Goal: Book appointment/travel/reservation

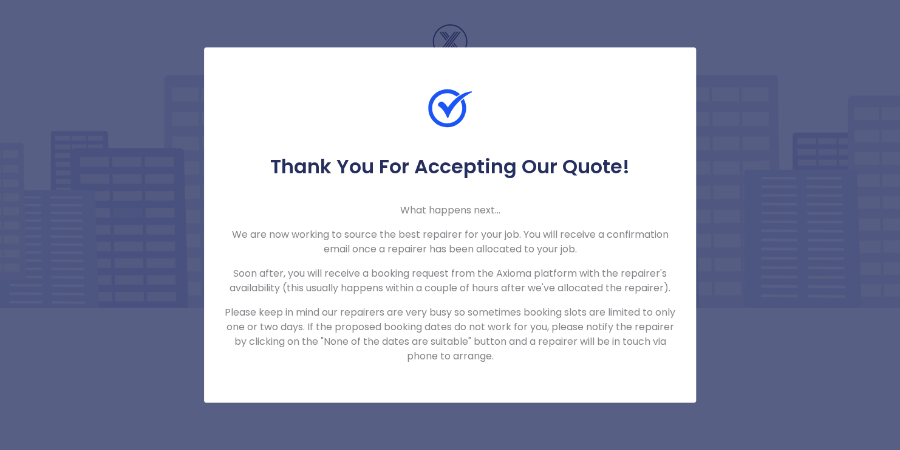
click at [603, 323] on p "Please keep in mind our repairers are very busy so sometimes booking slots are …" at bounding box center [450, 334] width 453 height 58
click at [844, 112] on div "Thank You For Accepting Our Quote! What happens next... We are now working to s…" at bounding box center [450, 225] width 900 height 450
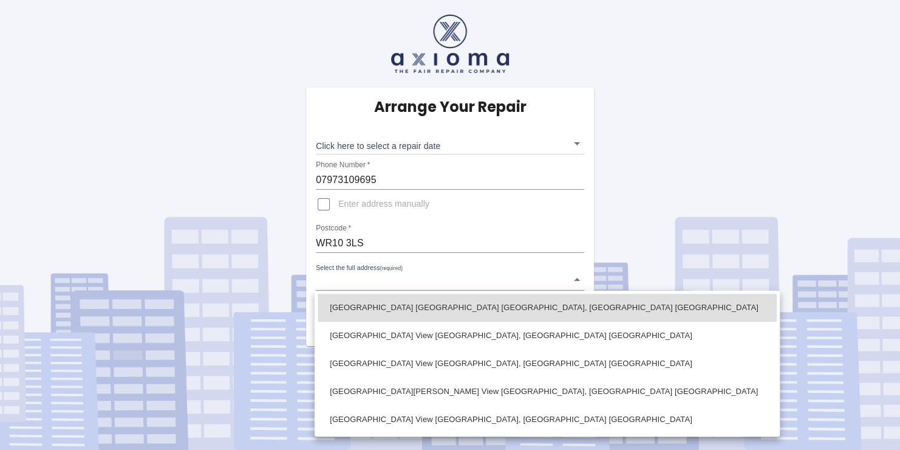
click at [368, 282] on body "Arrange Your Repair Click here to select a repair date ​ Phone Number   * 07973…" at bounding box center [450, 225] width 900 height 450
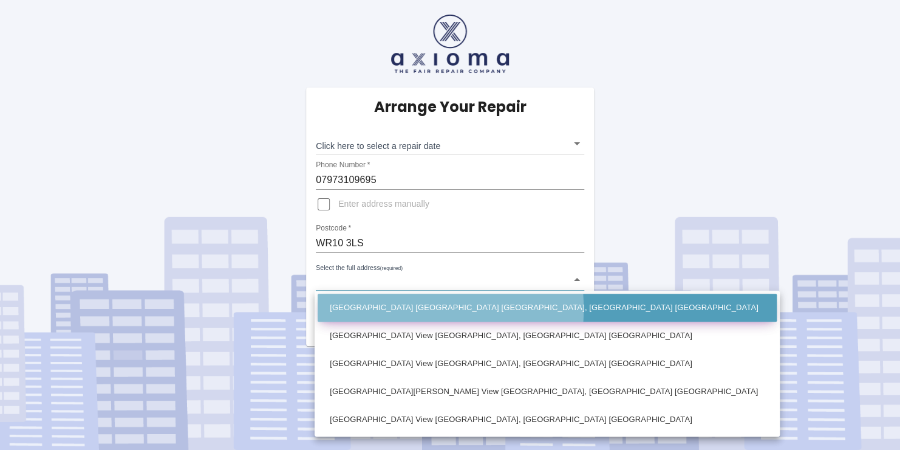
click at [382, 309] on li "Ashwood House Brook View Cropthorne, Pershore Worcestershire" at bounding box center [547, 307] width 459 height 28
type input "Ashwood House Brook View Cropthorne, Pershore Worcestershire"
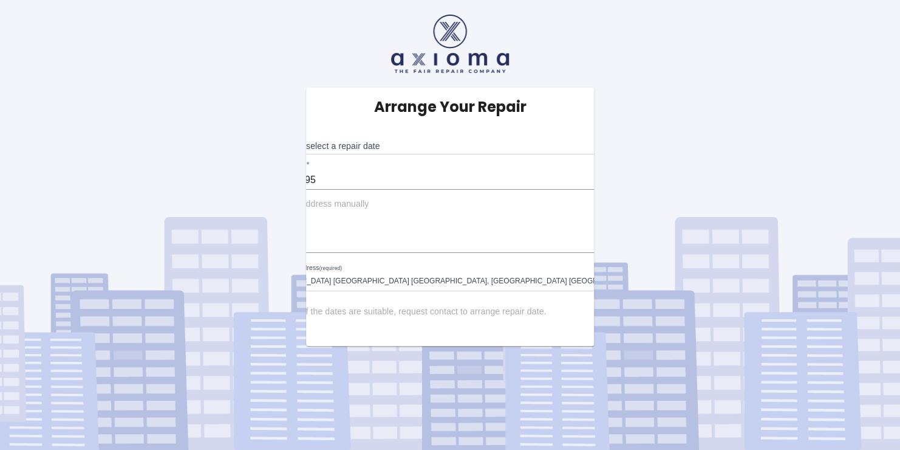
click at [361, 316] on span "None of the dates are suitable, request contact to arrange repair date." at bounding box center [412, 312] width 269 height 12
click at [278, 316] on input "None of the dates are suitable, request contact to arrange repair date." at bounding box center [262, 311] width 29 height 29
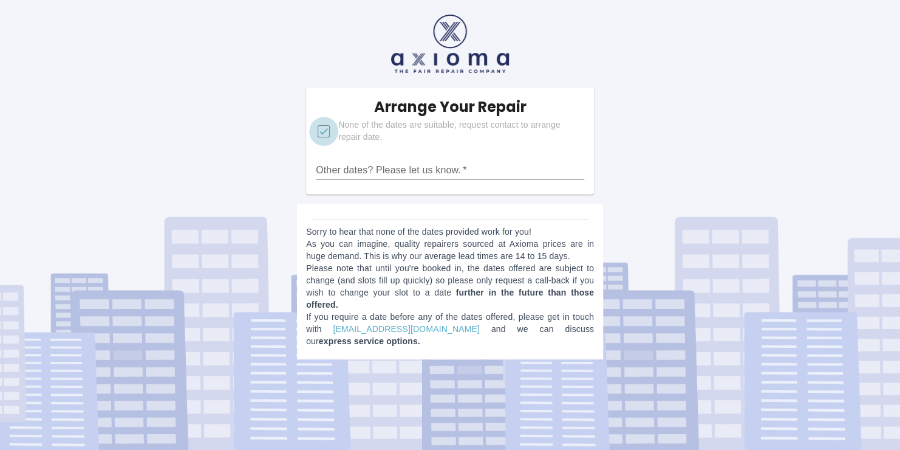
click at [325, 134] on input "None of the dates are suitable, request contact to arrange repair date." at bounding box center [323, 131] width 29 height 29
checkbox input "false"
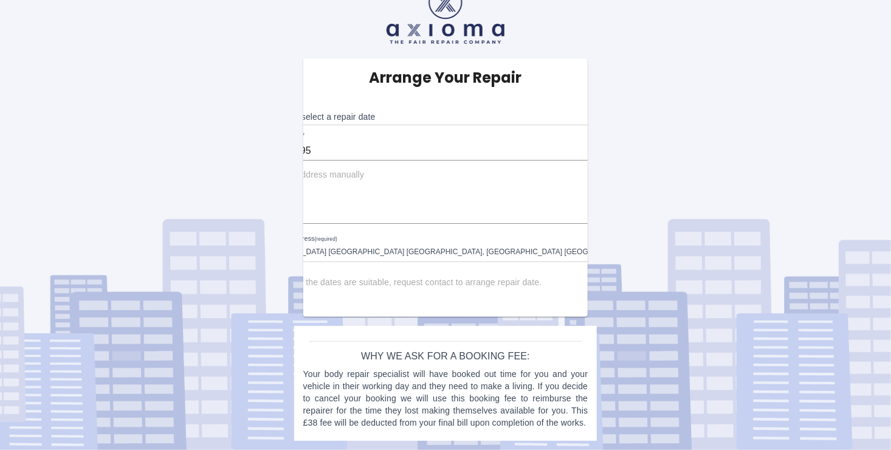
scroll to position [41, 0]
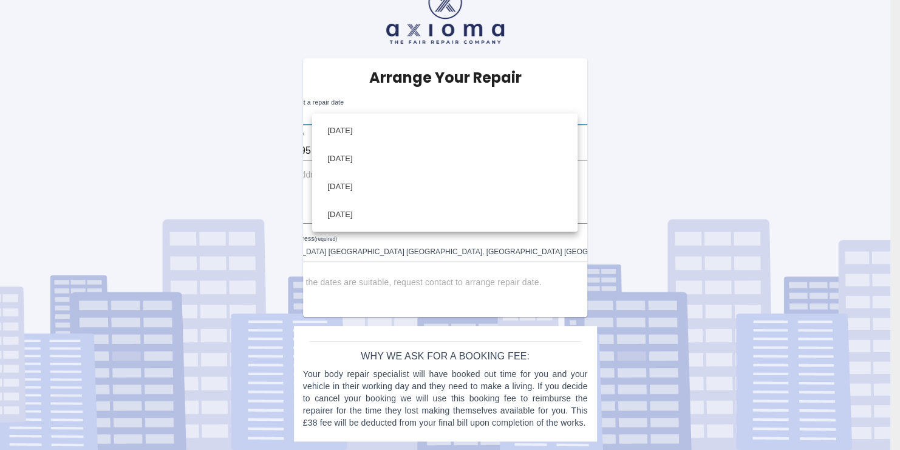
click at [566, 98] on body "Arrange Your Repair Click here to select a repair date ​ Phone Number   * 07973…" at bounding box center [450, 210] width 900 height 479
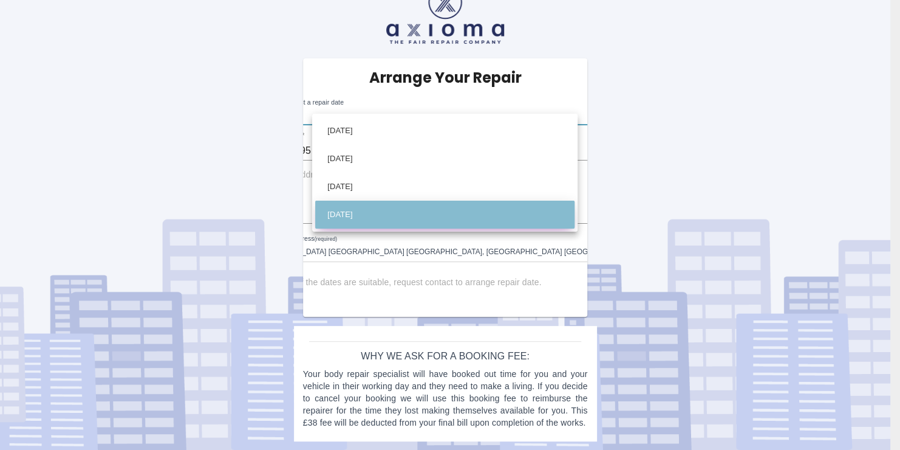
click at [349, 215] on li "[DATE]" at bounding box center [444, 214] width 259 height 28
type input "[DATE]T00:00:00.000Z"
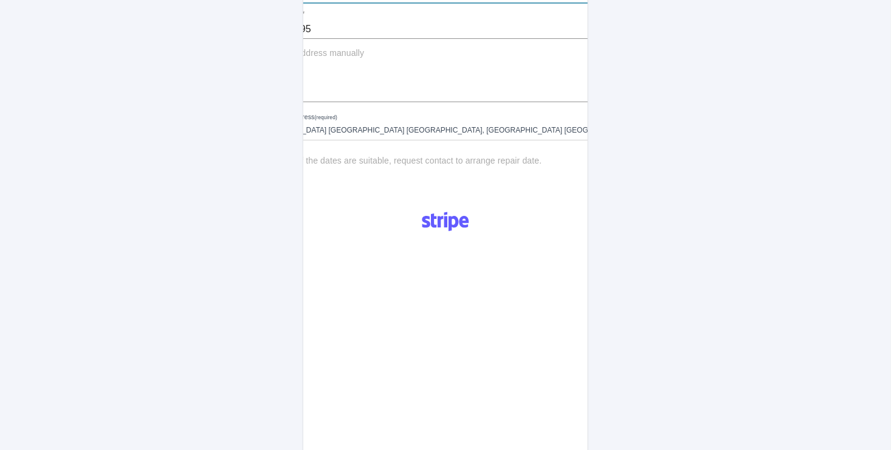
scroll to position [117, 0]
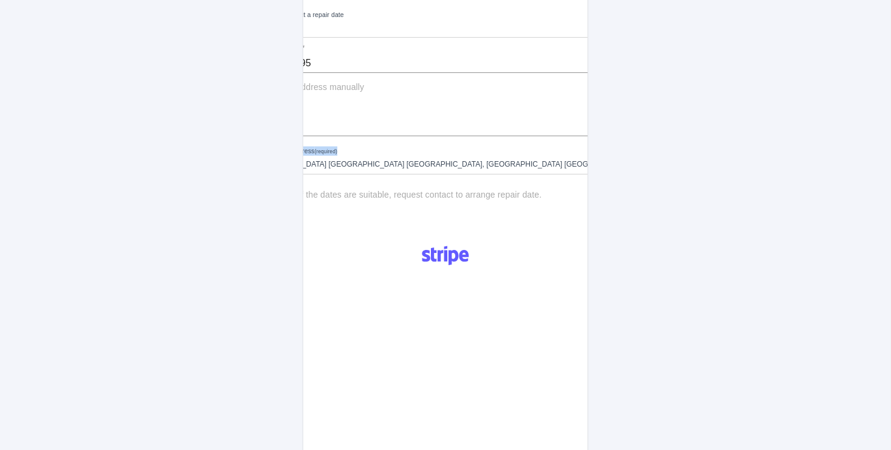
drag, startPoint x: 365, startPoint y: 142, endPoint x: 362, endPoint y: 131, distance: 11.3
click at [363, 134] on div "Arrange Your Repair Click here to select a repair date Fri Aug 29 2025 2025-08-…" at bounding box center [445, 100] width 409 height 258
drag, startPoint x: 358, startPoint y: 126, endPoint x: 355, endPoint y: 117, distance: 9.4
click at [356, 121] on input "WR10 3LS" at bounding box center [444, 126] width 389 height 19
drag, startPoint x: 355, startPoint y: 117, endPoint x: 290, endPoint y: 124, distance: 65.4
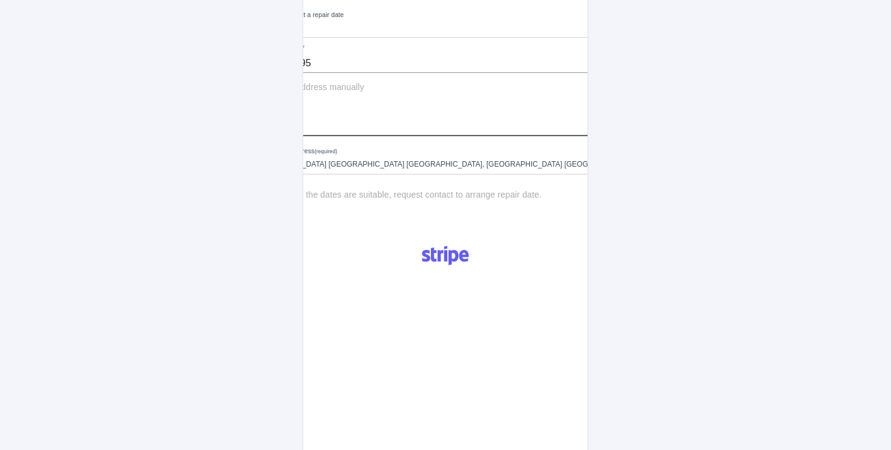
click at [290, 124] on div "Arrange Your Repair Click here to select a repair date Fri Aug 29 2025 2025-08-…" at bounding box center [445, 324] width 909 height 883
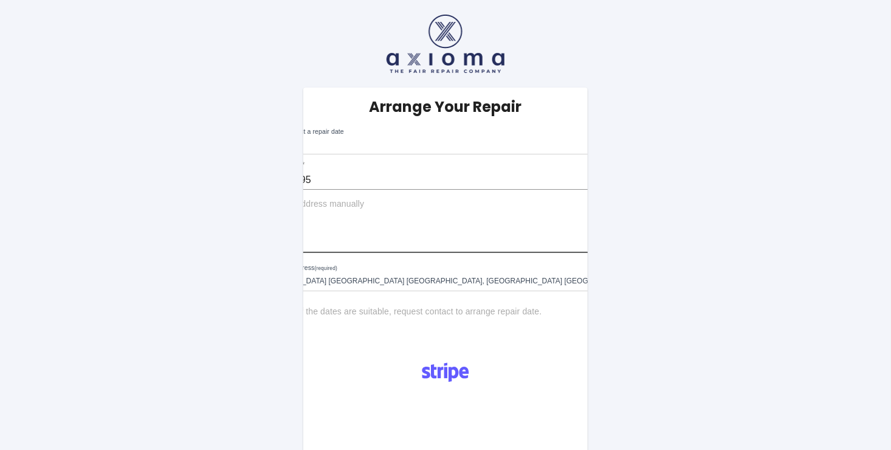
type input "WR10 3JG"
drag, startPoint x: 372, startPoint y: 179, endPoint x: 284, endPoint y: 187, distance: 88.4
click at [284, 190] on div "Arrange Your Repair Click here to select a repair date Fri Aug 29 2025 2025-08-…" at bounding box center [445, 441] width 909 height 883
type input "07732911623"
click at [382, 241] on input "WR10 3JG" at bounding box center [444, 242] width 389 height 19
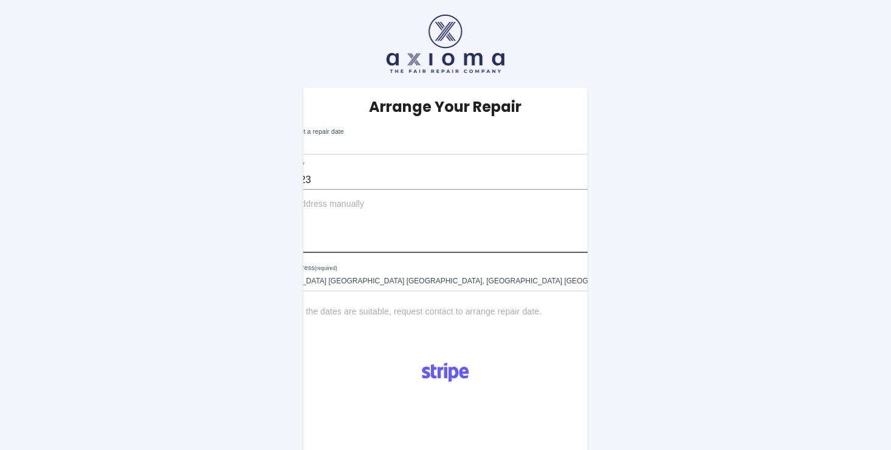
click at [369, 239] on input "WR10 3JG" at bounding box center [444, 242] width 389 height 19
click at [273, 205] on input "Enter address manually" at bounding box center [258, 204] width 29 height 29
checkbox input "true"
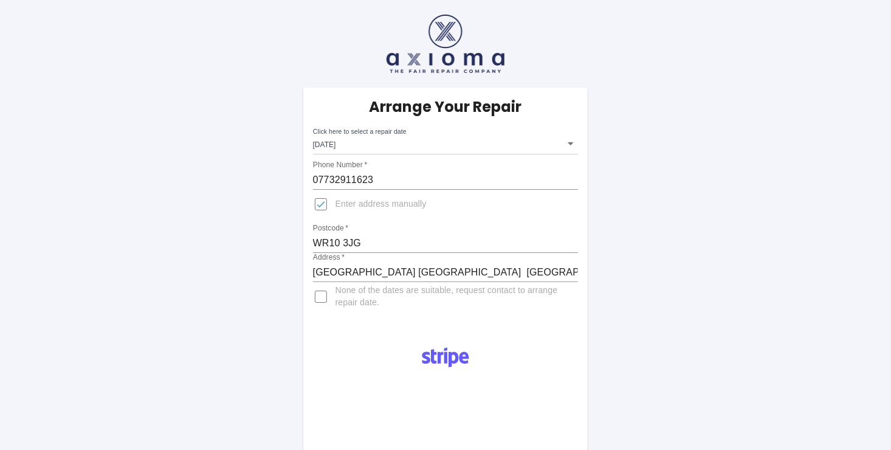
click at [311, 273] on div "Arrange Your Repair Click here to select a repair date Fri Aug 29 2025 2025-08-…" at bounding box center [445, 208] width 285 height 243
click at [577, 137] on body "Arrange Your Repair Click here to select a repair date Fri Aug 29 2025 2025-08-…" at bounding box center [450, 434] width 900 height 869
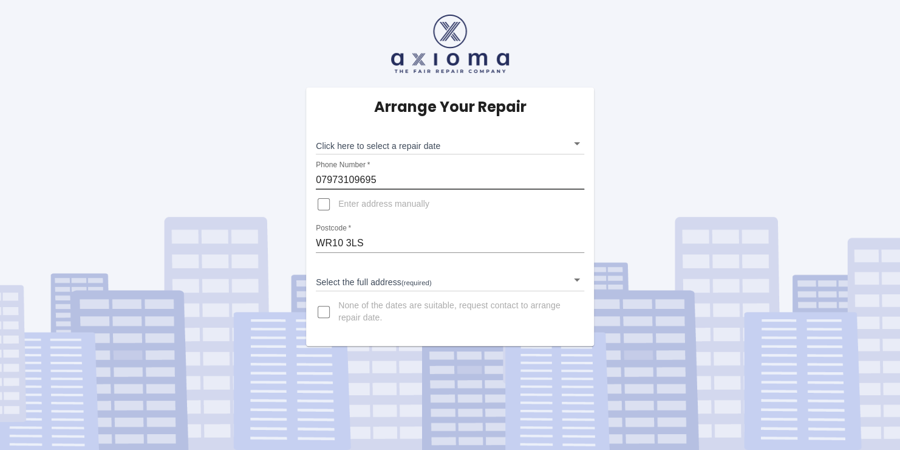
drag, startPoint x: 382, startPoint y: 175, endPoint x: 261, endPoint y: 176, distance: 121.5
click at [261, 176] on div "Arrange Your Repair Click here to select a repair date ​ Phone Number   * 07973…" at bounding box center [450, 173] width 919 height 346
type input "07732911623"
click at [397, 239] on input "WR10 3LS" at bounding box center [450, 242] width 269 height 19
drag, startPoint x: 378, startPoint y: 236, endPoint x: 271, endPoint y: 231, distance: 107.6
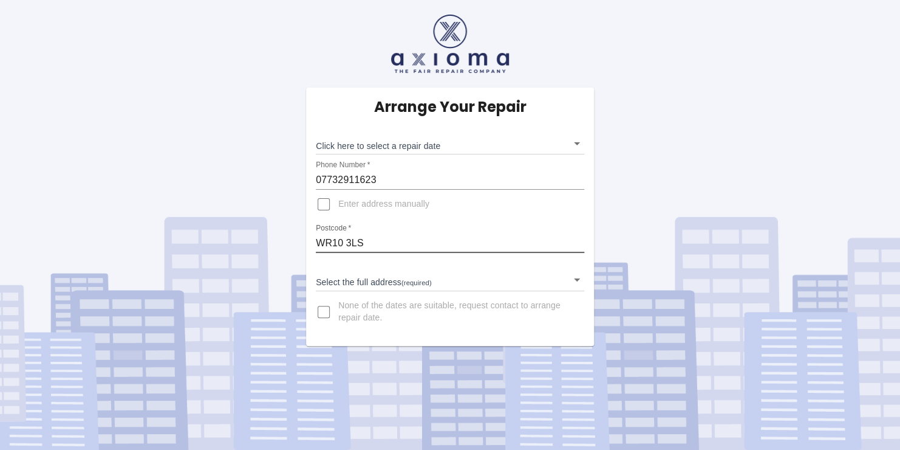
click at [269, 237] on div "Arrange Your Repair Click here to select a repair date ​ Phone Number   * 07732…" at bounding box center [450, 173] width 919 height 346
type input "WR10 3JG"
click at [360, 277] on body "Arrange Your Repair Click here to select a repair date ​ Phone Number   * 07732…" at bounding box center [450, 225] width 900 height 450
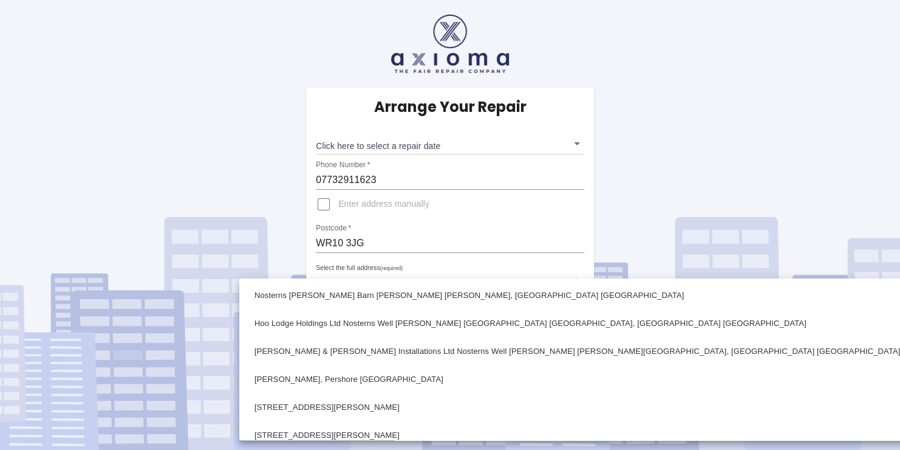
click at [323, 200] on div at bounding box center [450, 225] width 900 height 450
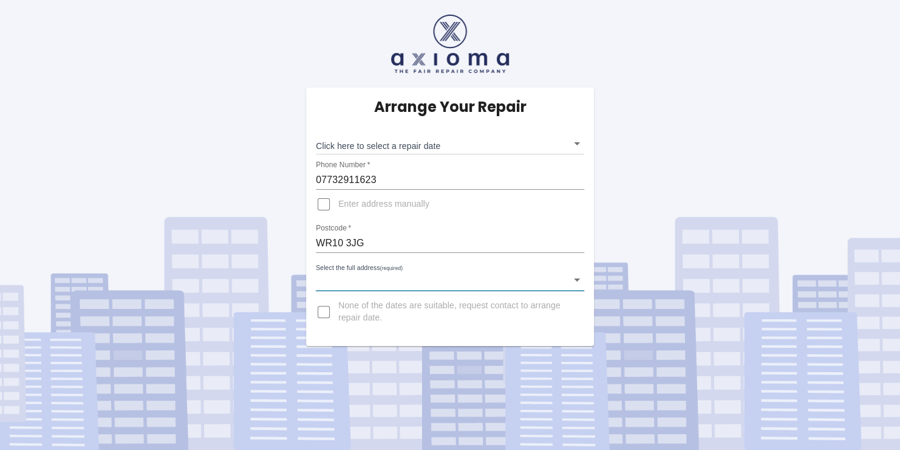
click at [322, 205] on input "Enter address manually" at bounding box center [323, 204] width 29 height 29
checkbox input "true"
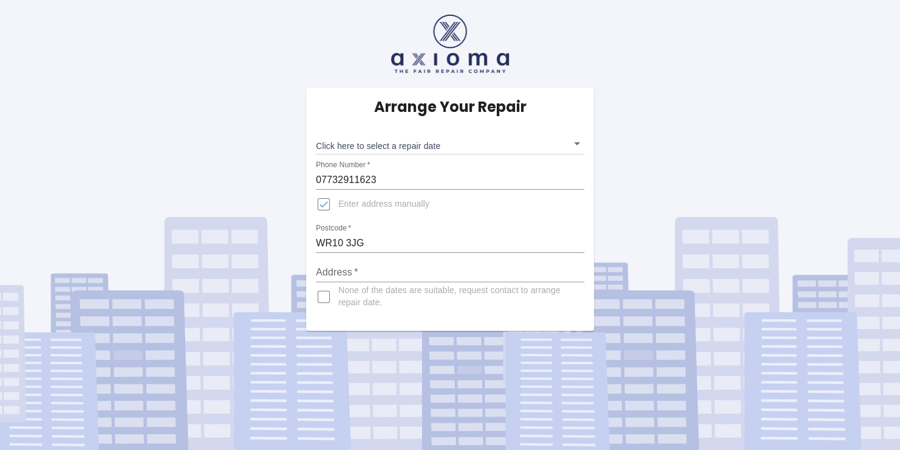
click at [366, 271] on input "Address   *" at bounding box center [450, 271] width 269 height 19
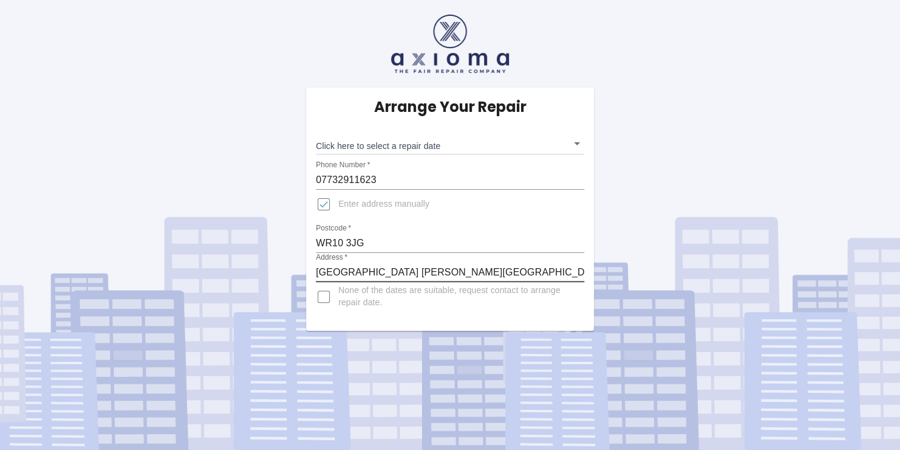
type input "[GEOGRAPHIC_DATA] [PERSON_NAME][GEOGRAPHIC_DATA][PERSON_NAME] Worcs."
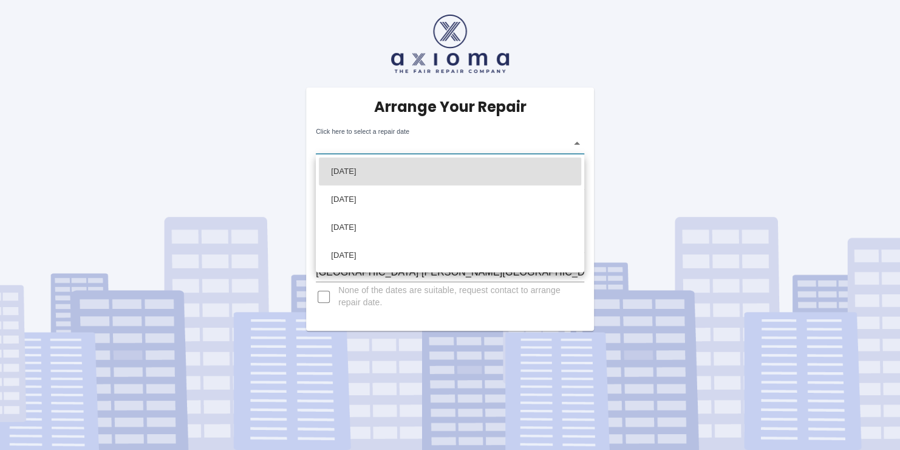
click at [399, 145] on body "Arrange Your Repair Click here to select a repair date ​ Phone Number   * 07732…" at bounding box center [450, 225] width 900 height 450
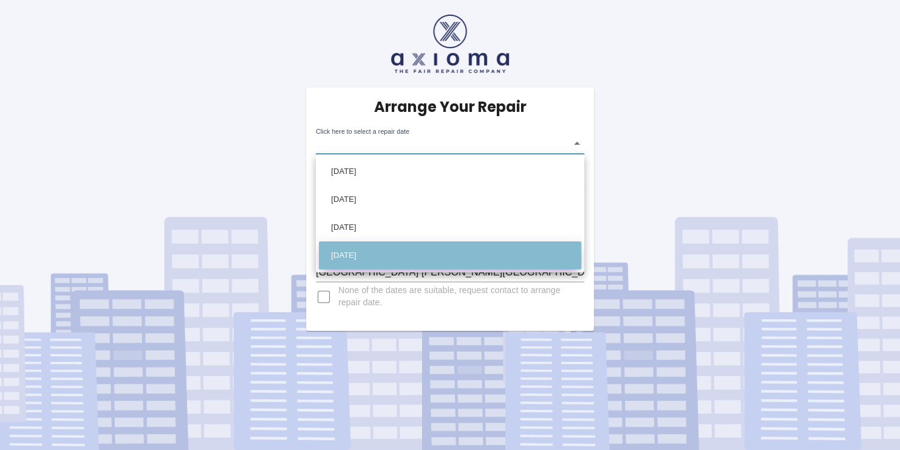
click at [374, 253] on li "[DATE]" at bounding box center [450, 255] width 262 height 28
type input "[DATE]T00:00:00.000Z"
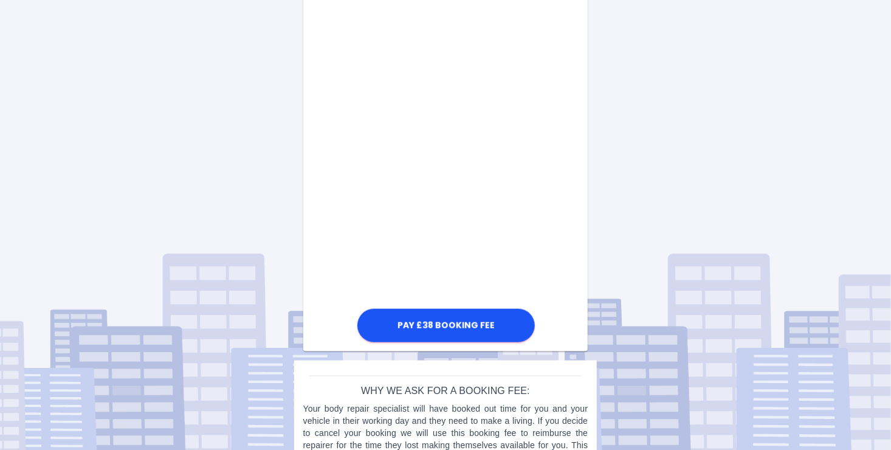
scroll to position [611, 0]
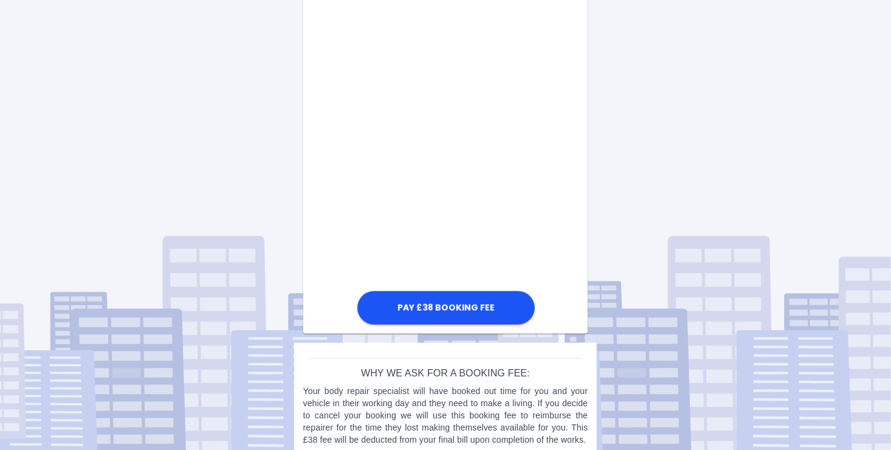
click at [563, 108] on div "Pay £38 Booking Fee" at bounding box center [445, 26] width 285 height 601
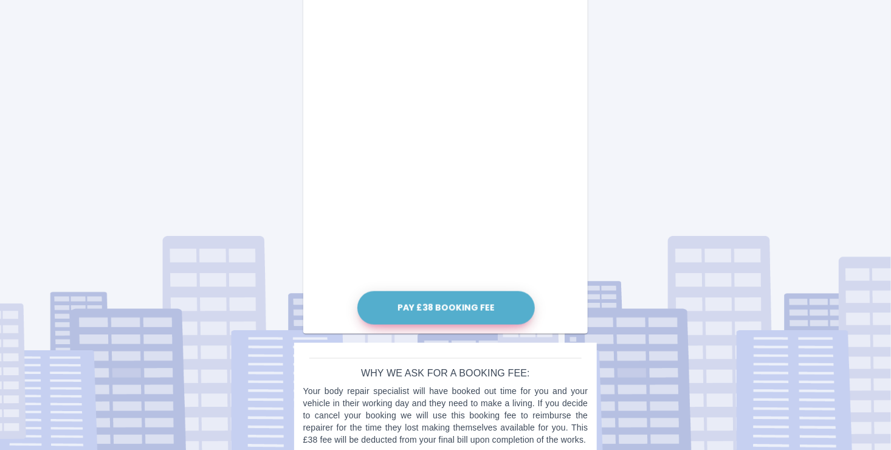
click at [472, 303] on button "Pay £38 Booking Fee" at bounding box center [445, 307] width 177 height 33
